Goal: Information Seeking & Learning: Learn about a topic

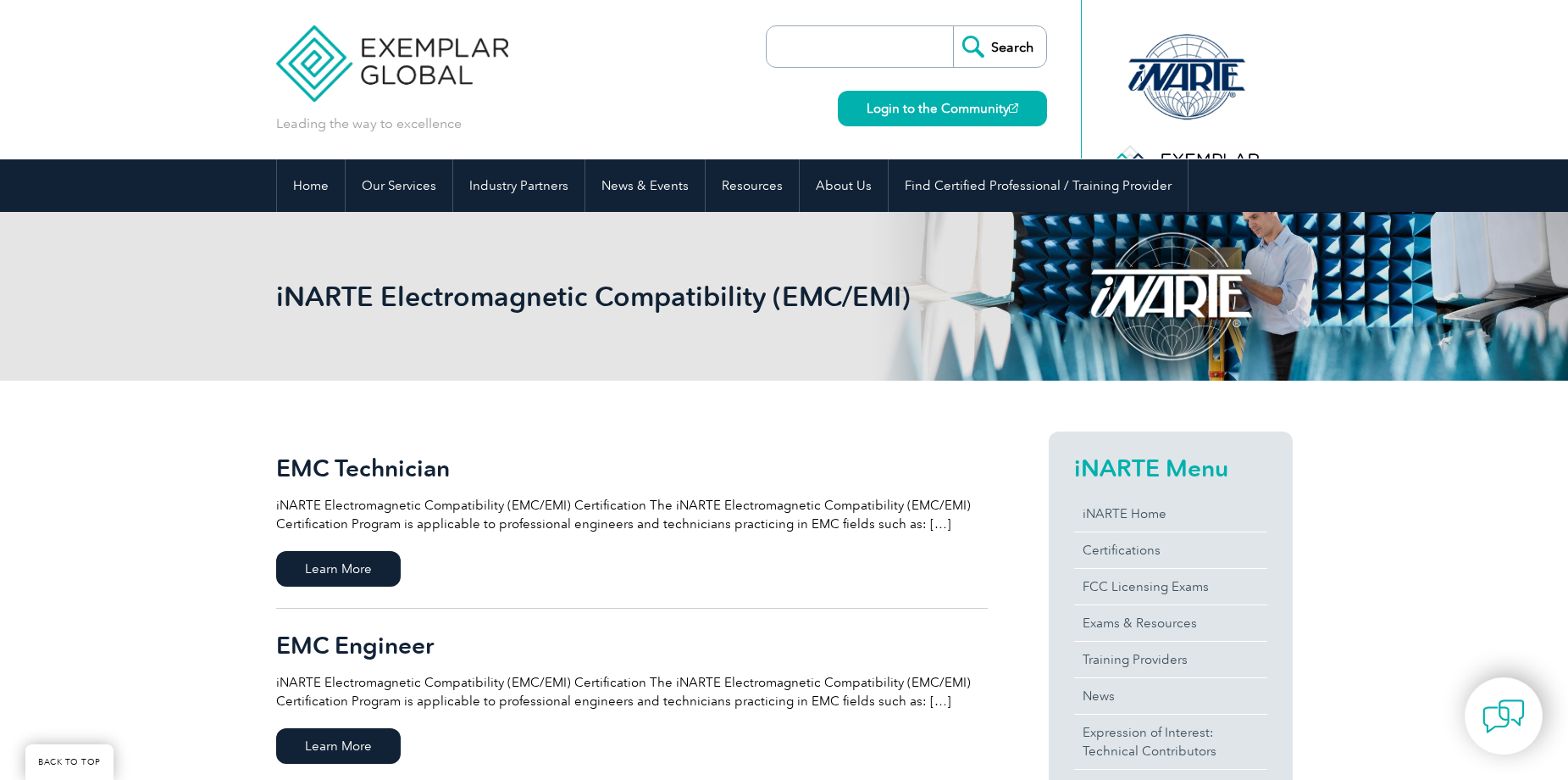
scroll to position [255, 0]
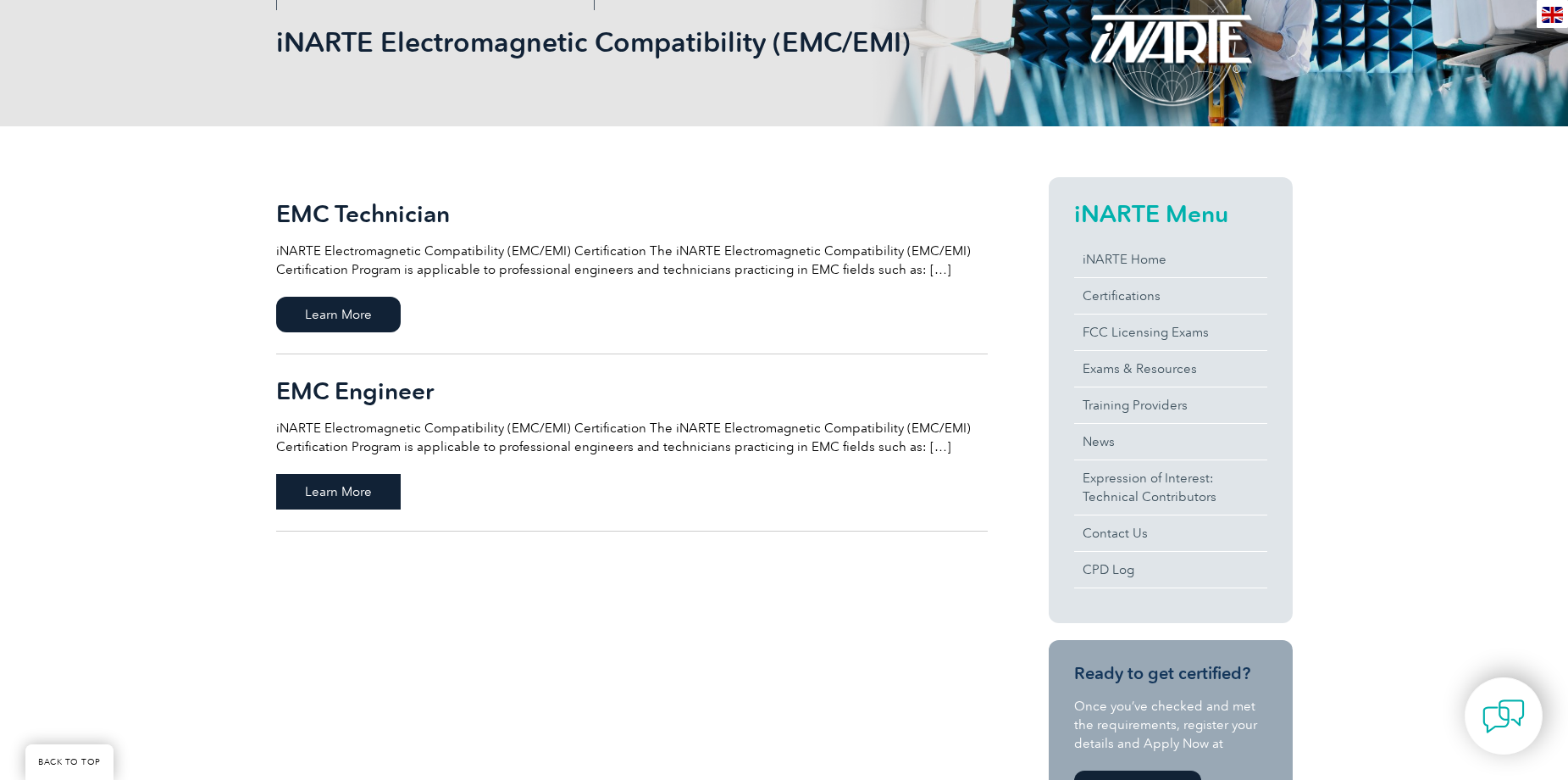
click at [349, 481] on span "Learn More" at bounding box center [338, 491] width 125 height 36
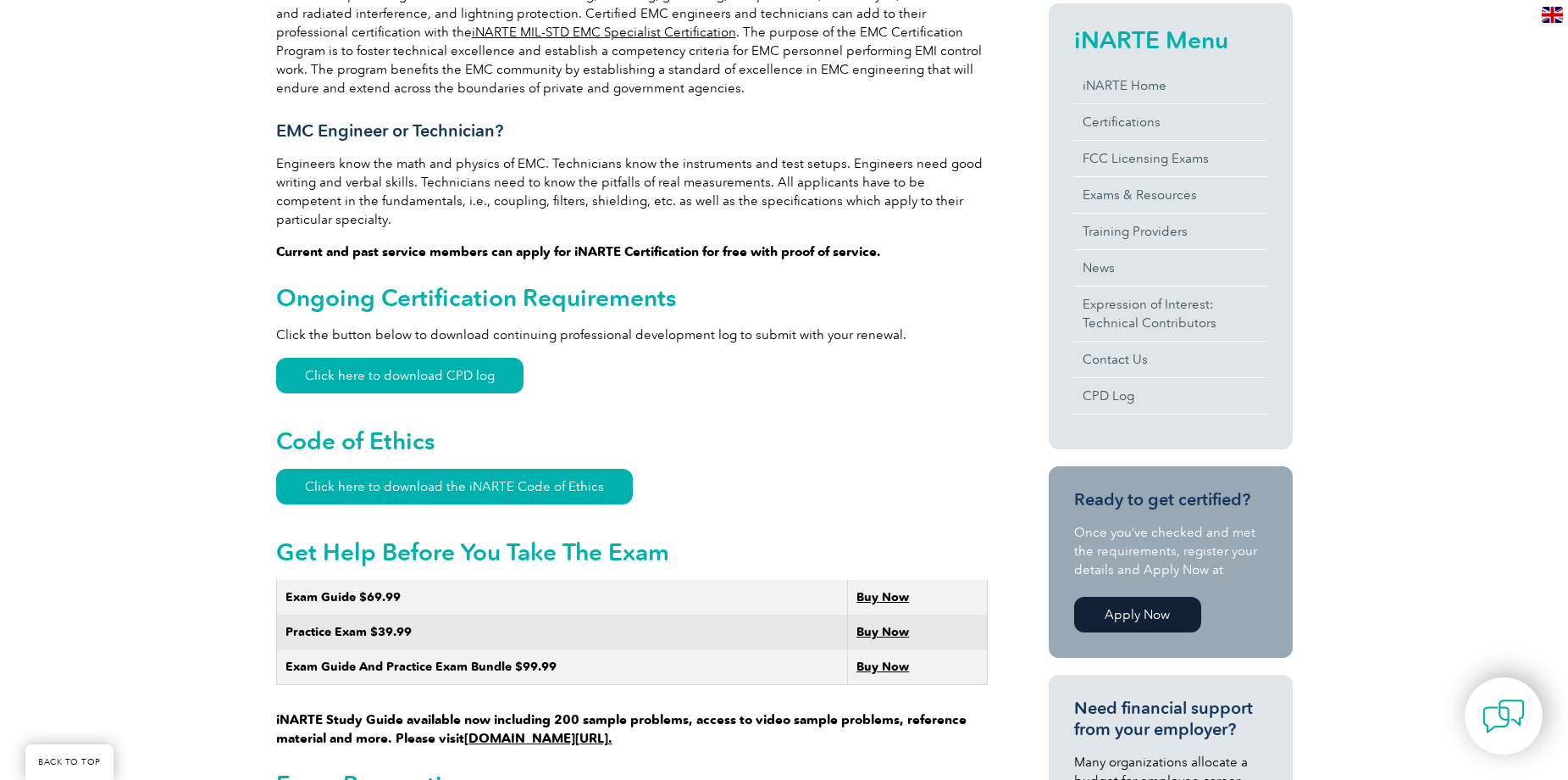
scroll to position [802, 0]
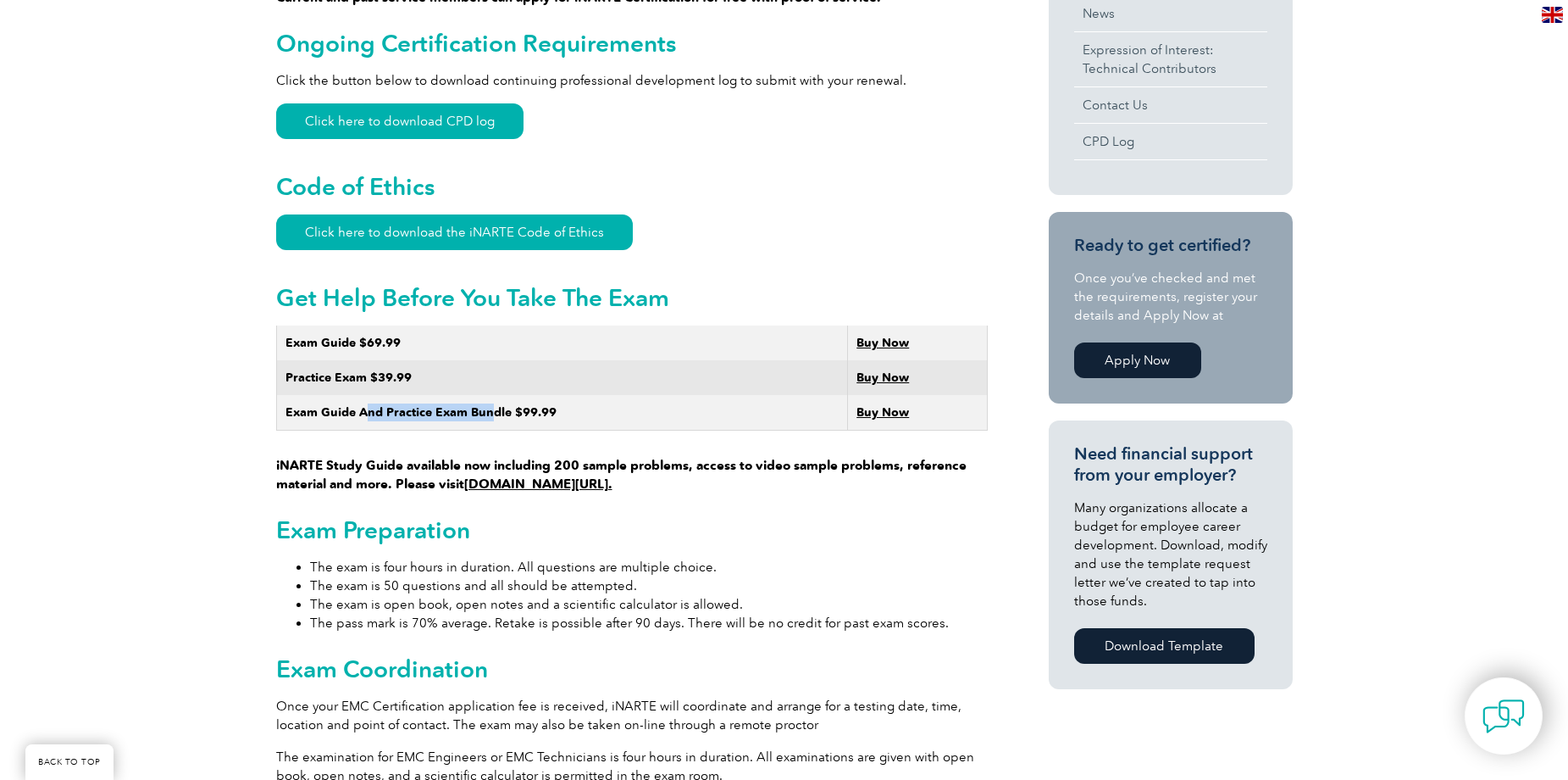
drag, startPoint x: 365, startPoint y: 395, endPoint x: 489, endPoint y: 395, distance: 124.0
click at [489, 405] on strong "Exam Guide And Practice Exam Bundle $99.99" at bounding box center [421, 412] width 271 height 14
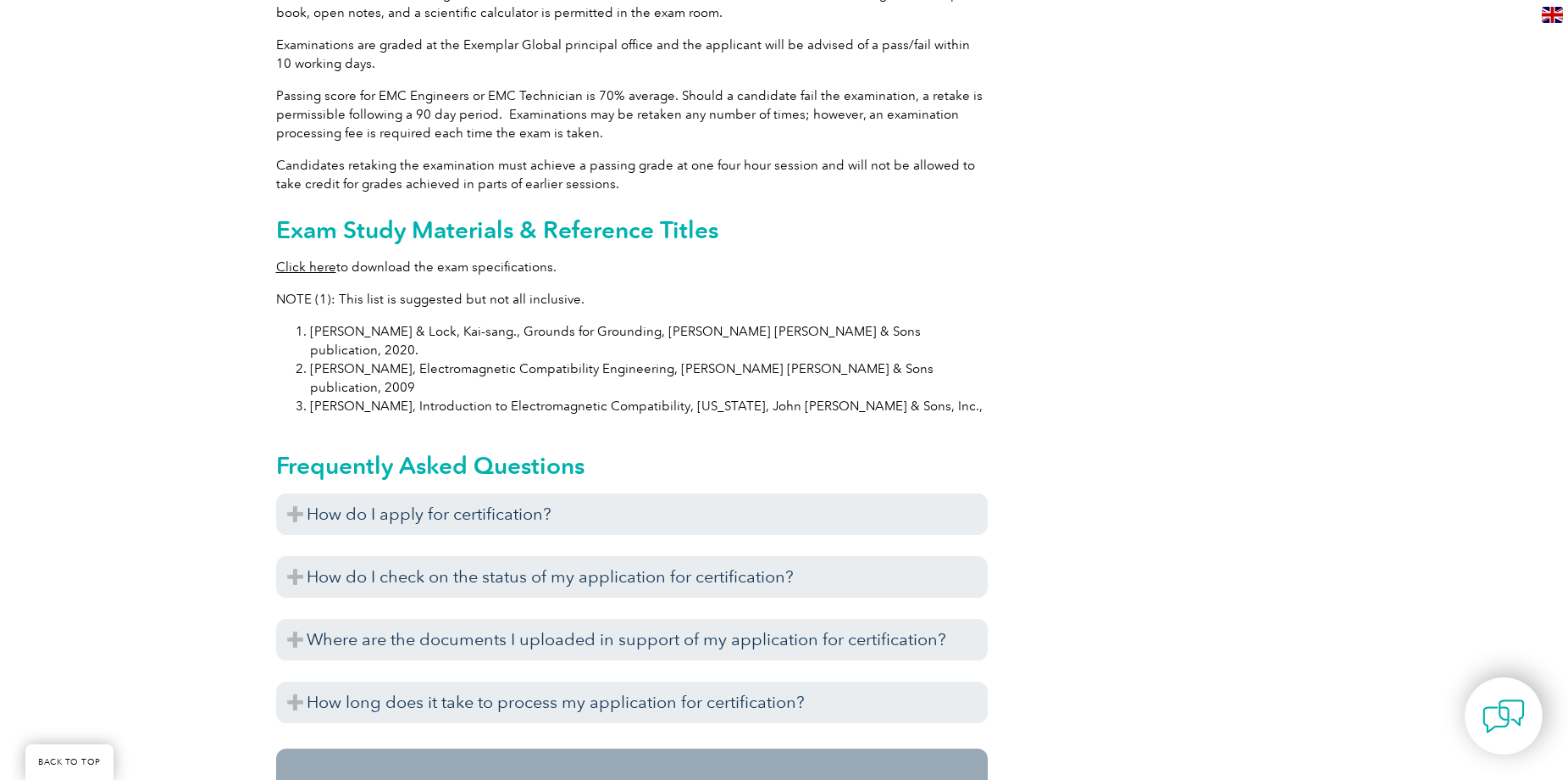
scroll to position [1820, 0]
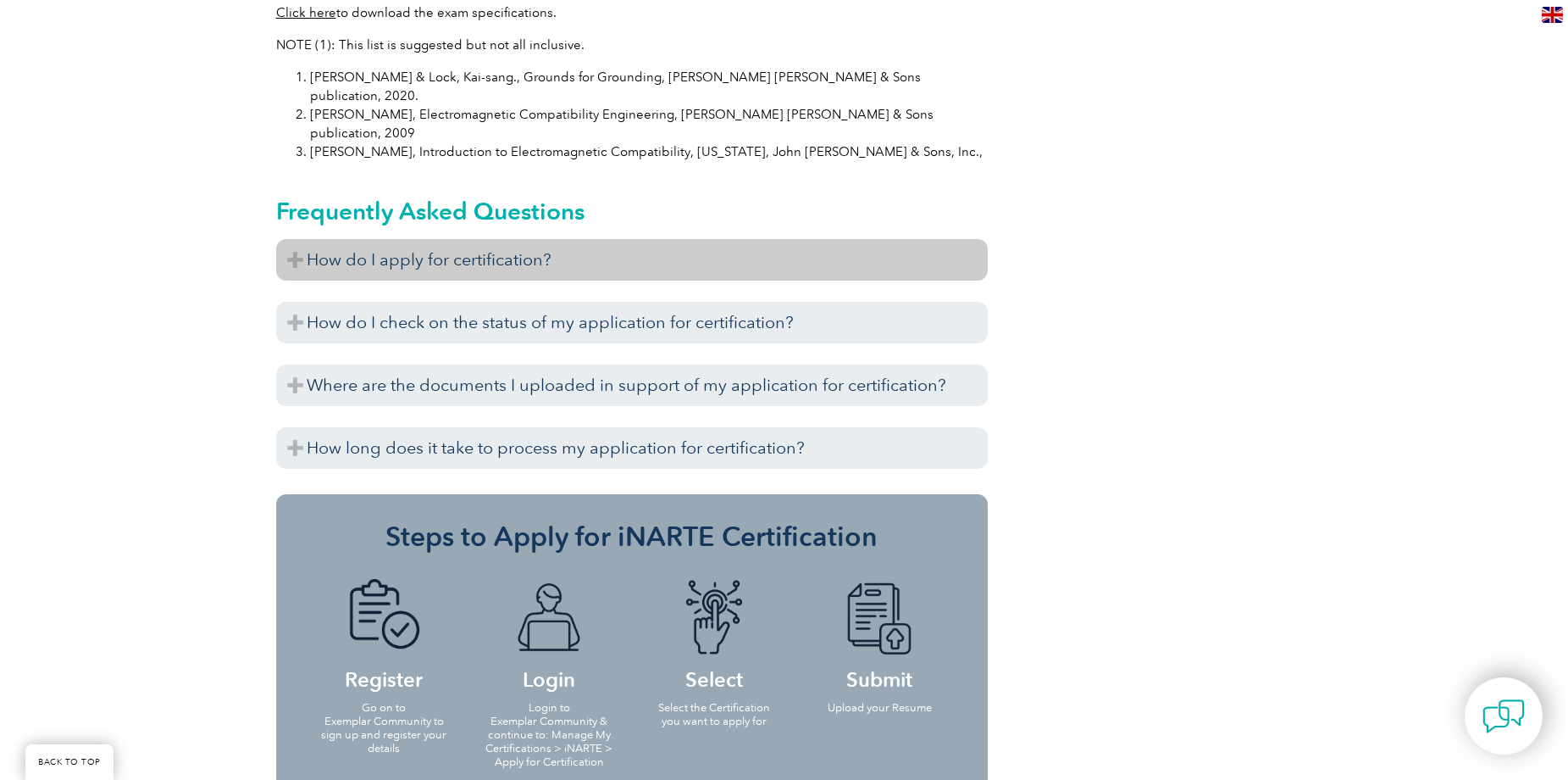
click at [450, 239] on h3 "How do I apply for certification?" at bounding box center [632, 260] width 711 height 41
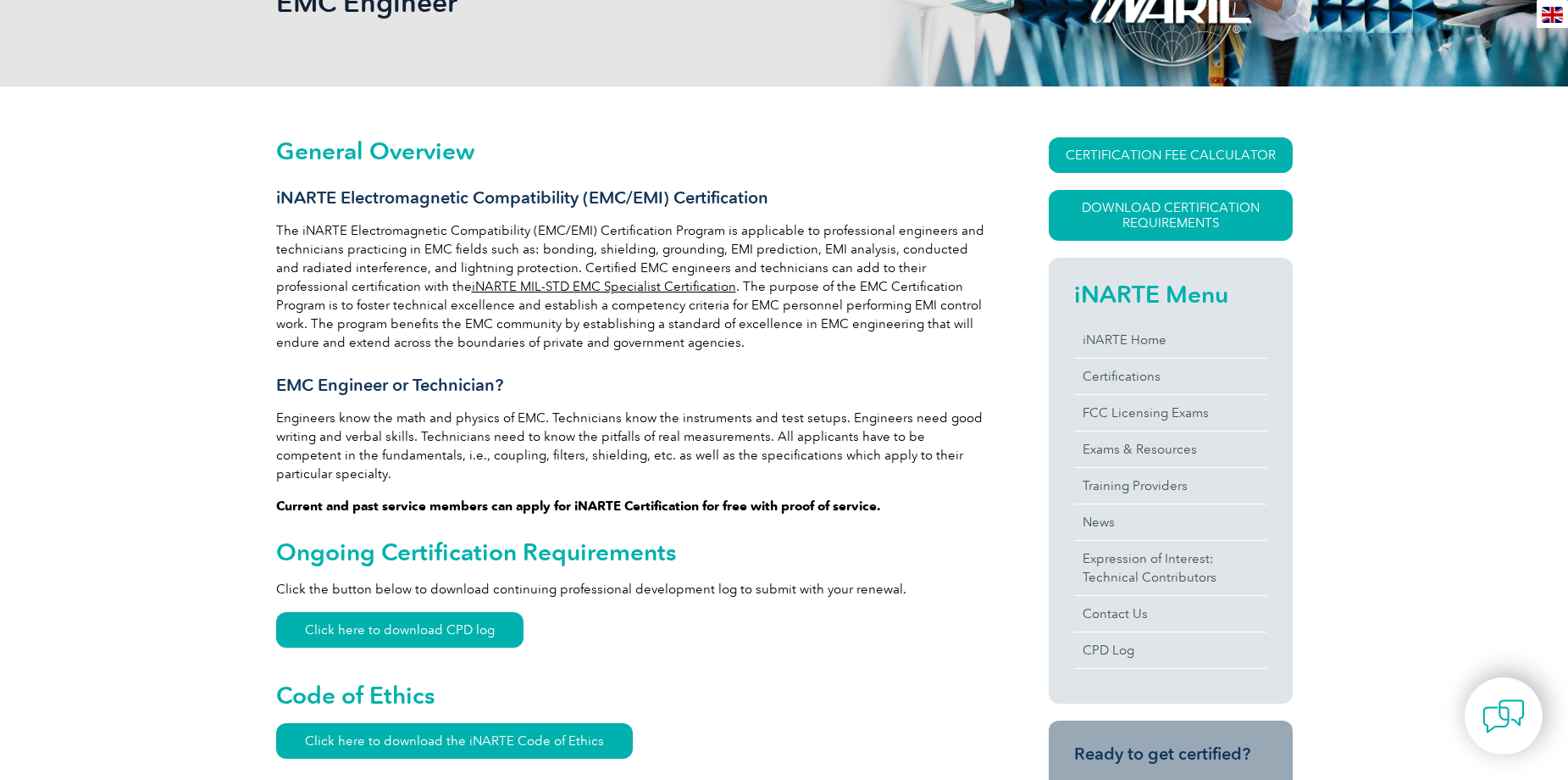
scroll to position [39, 0]
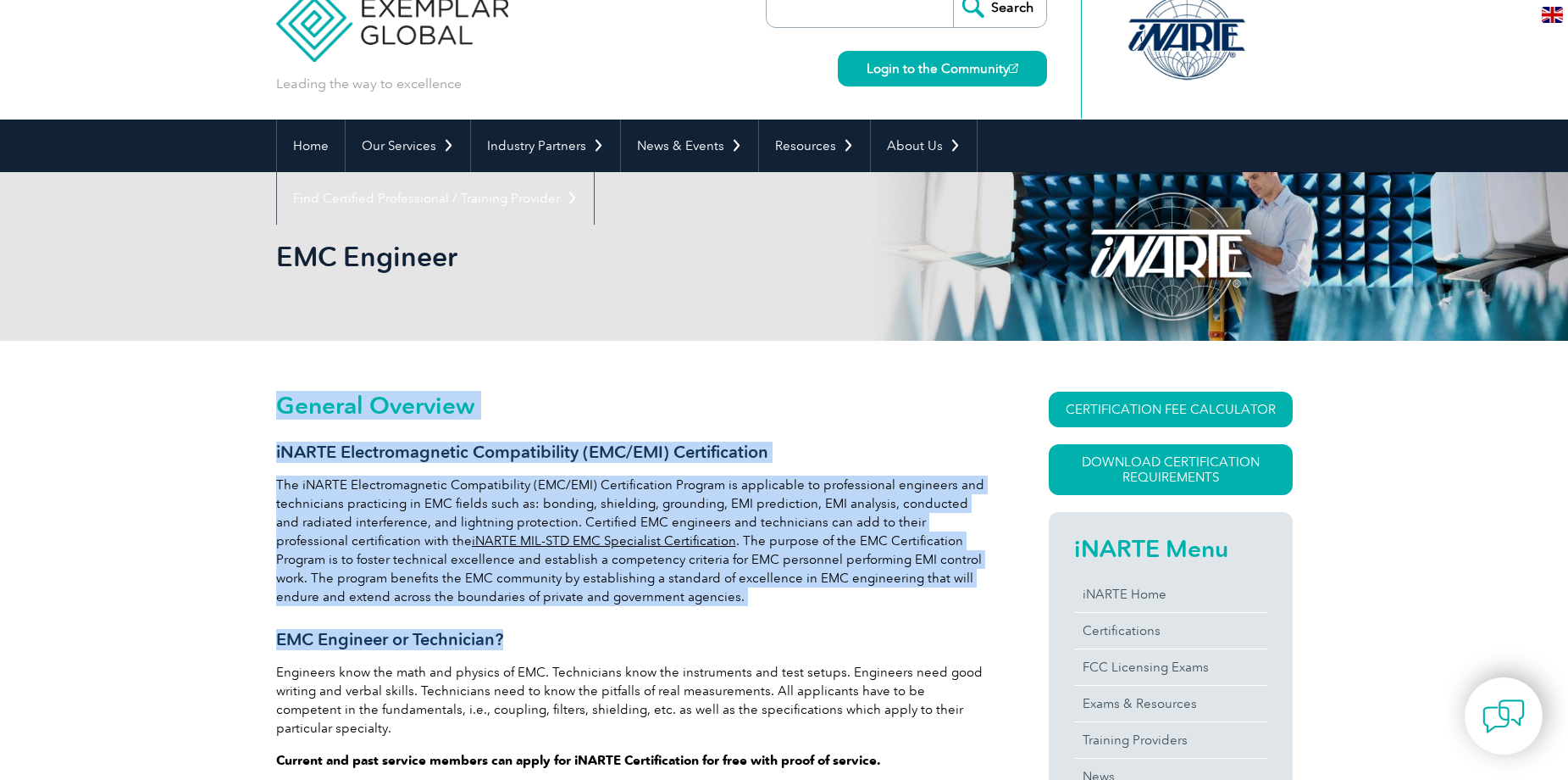
drag, startPoint x: 271, startPoint y: 414, endPoint x: 721, endPoint y: 609, distance: 490.4
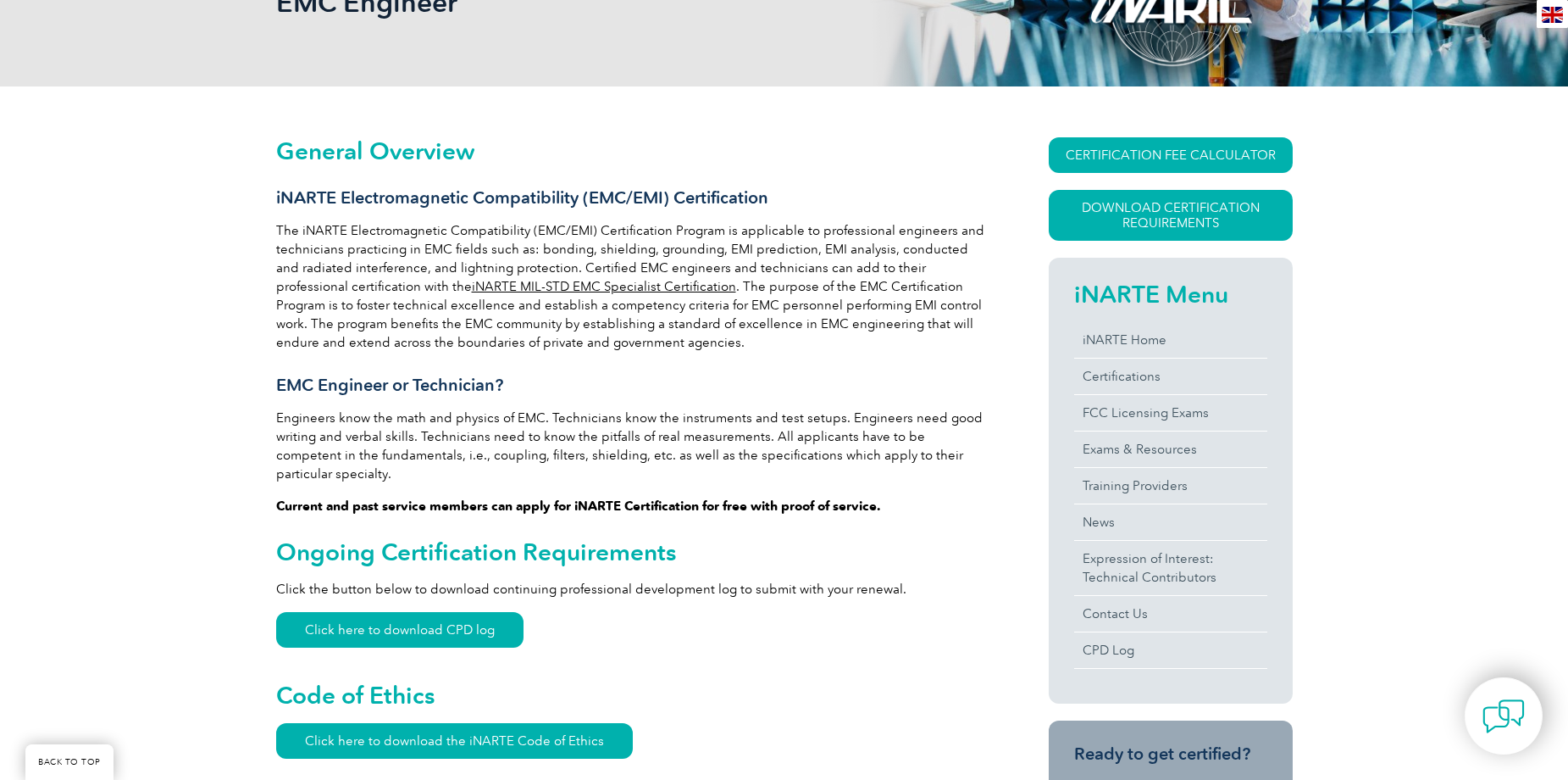
click at [401, 458] on p "Engineers know the math and physics of EMC. Technicians know the instruments an…" at bounding box center [632, 446] width 711 height 74
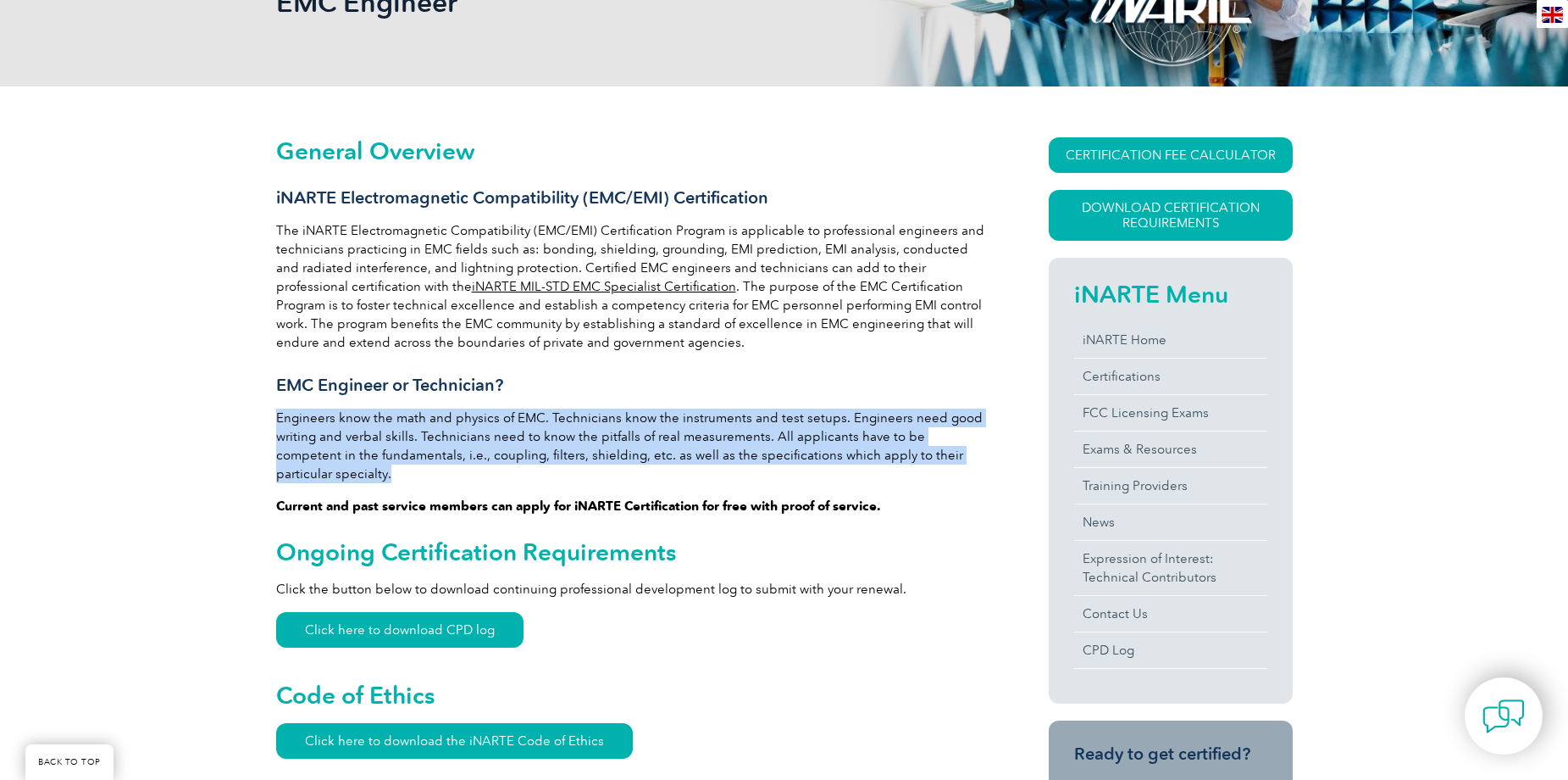
click at [401, 458] on p "Engineers know the math and physics of EMC. Technicians know the instruments an…" at bounding box center [632, 446] width 711 height 74
